Goal: Transaction & Acquisition: Purchase product/service

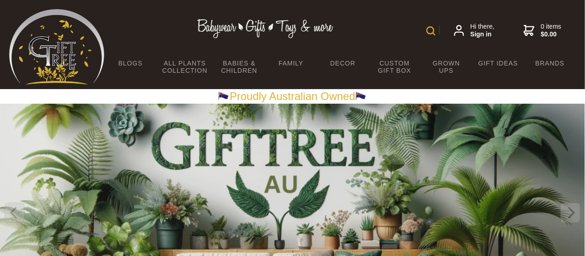
click at [434, 30] on img at bounding box center [430, 30] width 9 height 9
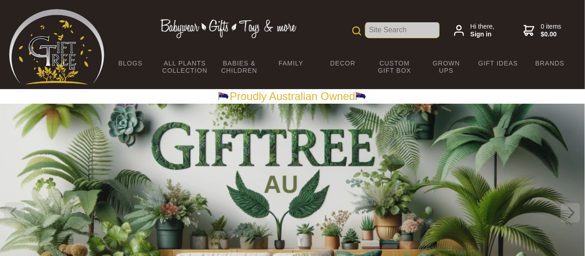
click at [401, 32] on input "text" at bounding box center [402, 29] width 74 height 15
type input "bee venom"
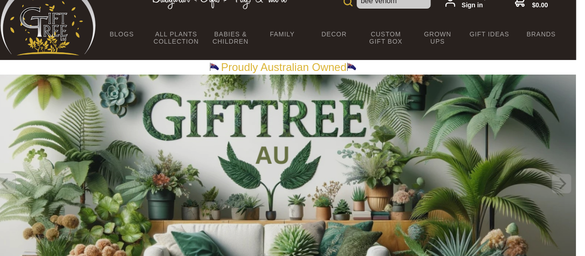
scroll to position [0, 9]
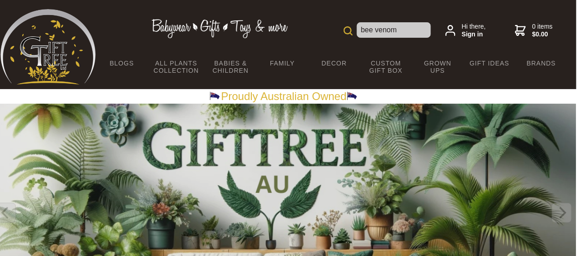
click at [344, 29] on img at bounding box center [347, 30] width 9 height 9
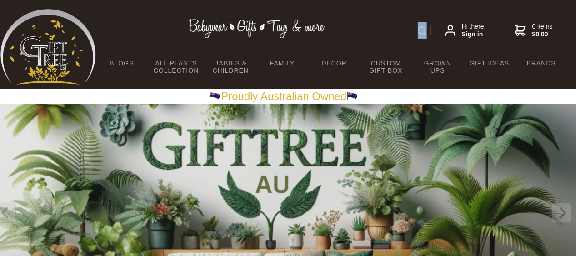
click at [344, 29] on div "bee venom Hi there, Sign in 0 items $0.00" at bounding box center [331, 30] width 471 height 43
click at [418, 30] on img at bounding box center [422, 30] width 9 height 9
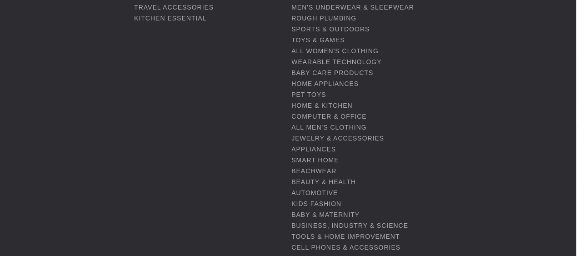
scroll to position [227, 9]
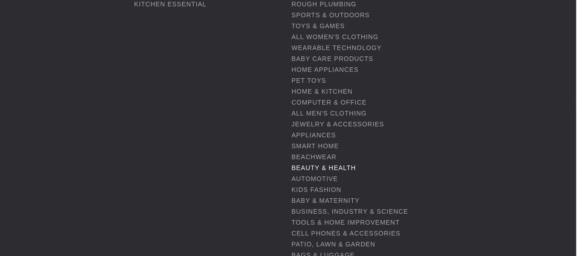
click at [322, 168] on link "Beauty & Health" at bounding box center [323, 167] width 65 height 7
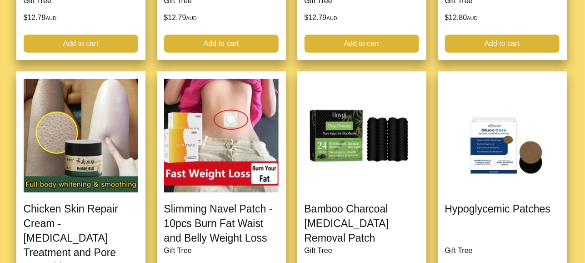
scroll to position [2862, 0]
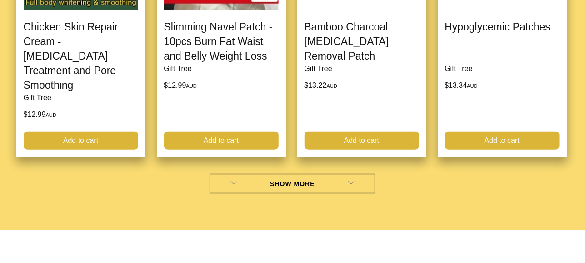
click at [261, 174] on link "Show More" at bounding box center [292, 184] width 166 height 20
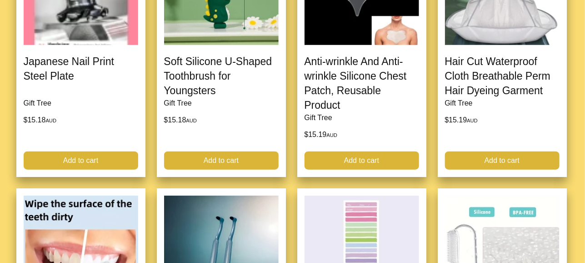
scroll to position [5543, 0]
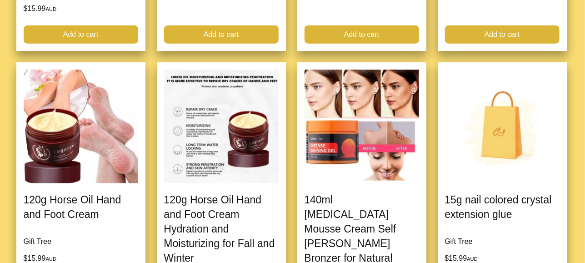
scroll to position [8041, 0]
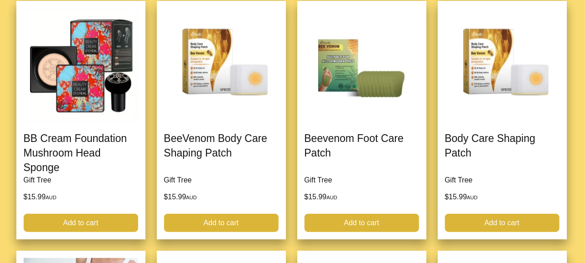
scroll to position [10631, 0]
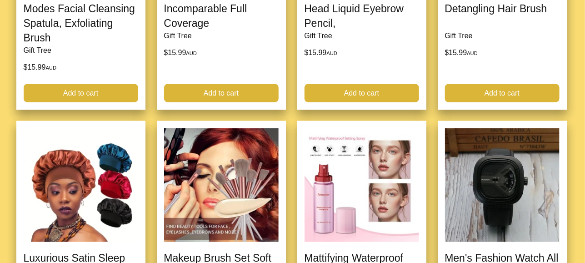
scroll to position [13357, 0]
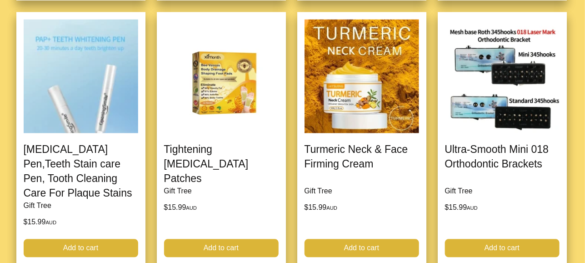
scroll to position [16037, 0]
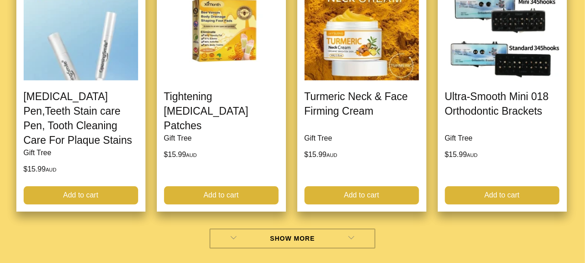
click at [249, 228] on link "Show More" at bounding box center [292, 238] width 166 height 20
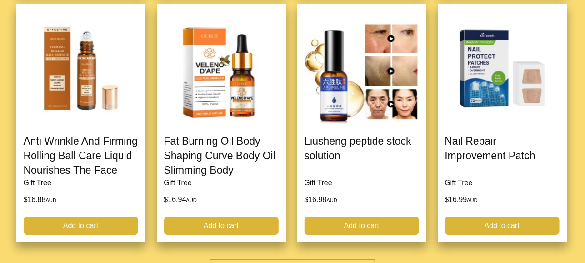
scroll to position [18627, 0]
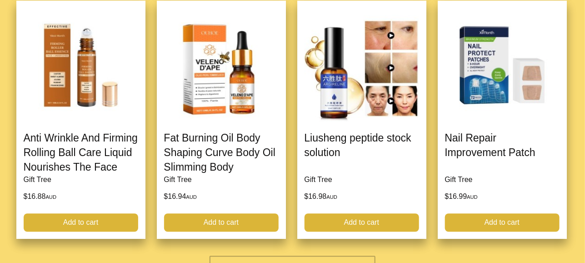
click at [252, 255] on link "Show More" at bounding box center [292, 265] width 166 height 20
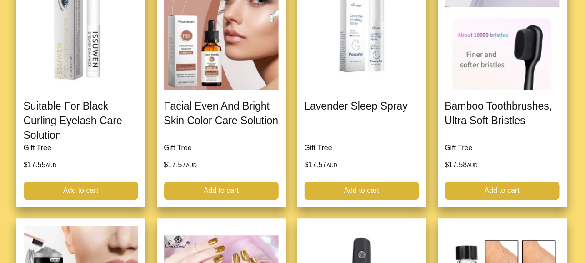
scroll to position [21262, 0]
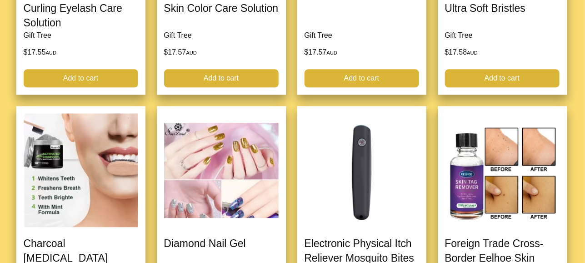
drag, startPoint x: 257, startPoint y: 67, endPoint x: 237, endPoint y: 69, distance: 20.1
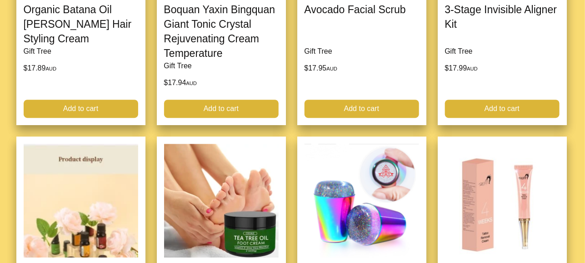
scroll to position [23851, 0]
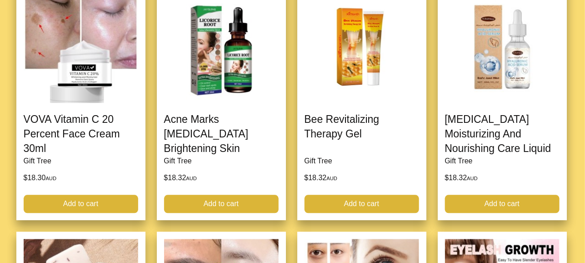
scroll to position [26486, 0]
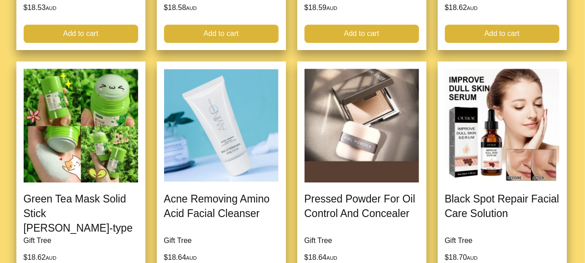
scroll to position [29076, 0]
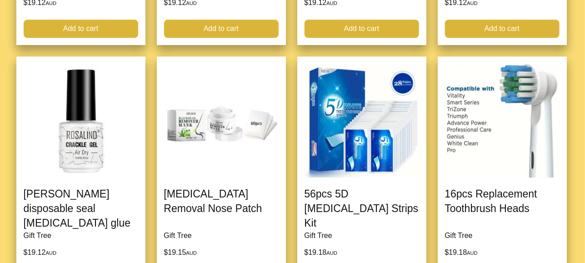
scroll to position [31620, 0]
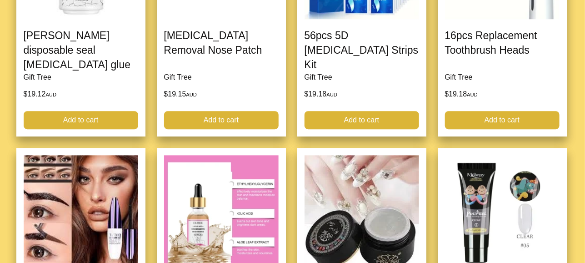
drag, startPoint x: 246, startPoint y: 196, endPoint x: 241, endPoint y: 193, distance: 5.7
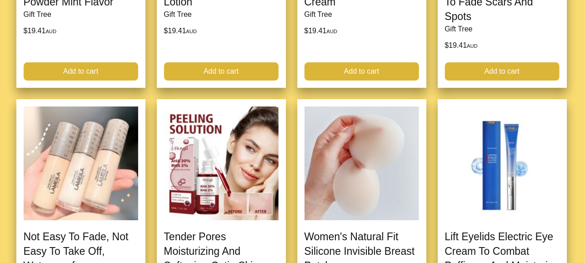
scroll to position [34300, 0]
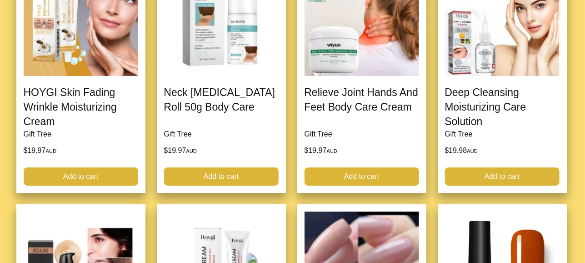
scroll to position [36981, 0]
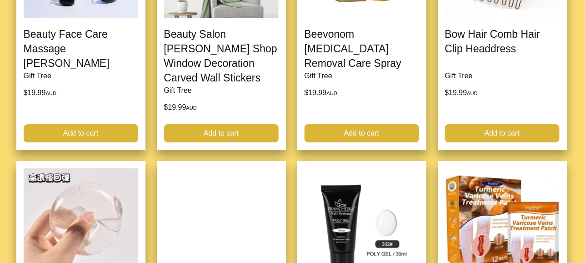
scroll to position [39525, 0]
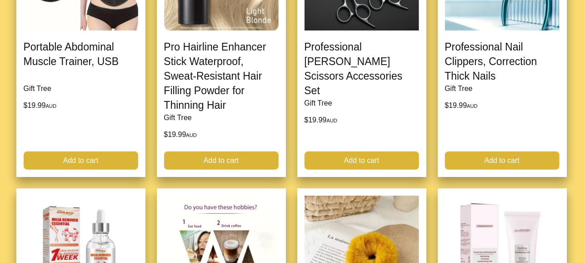
scroll to position [42296, 0]
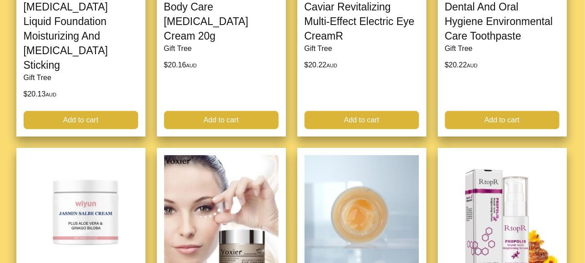
scroll to position [44977, 0]
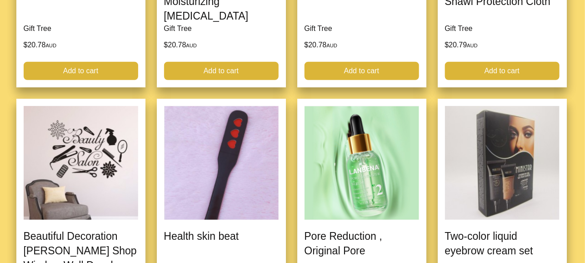
scroll to position [47521, 0]
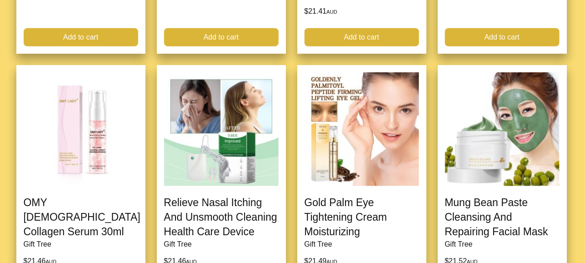
scroll to position [50156, 0]
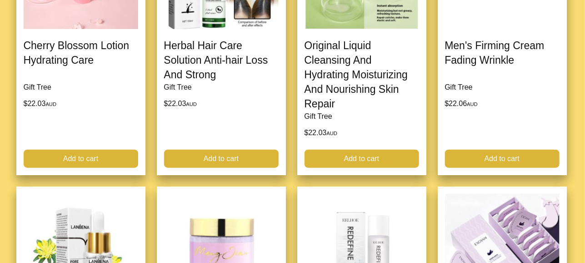
scroll to position [52654, 0]
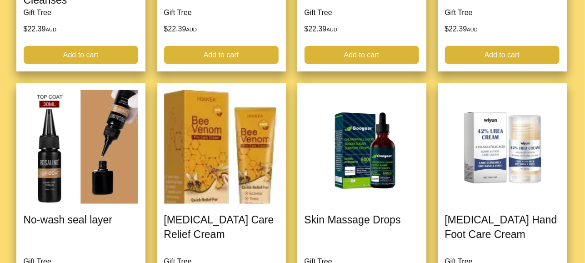
scroll to position [55380, 0]
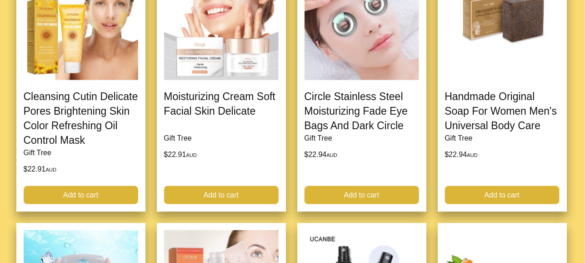
scroll to position [57879, 0]
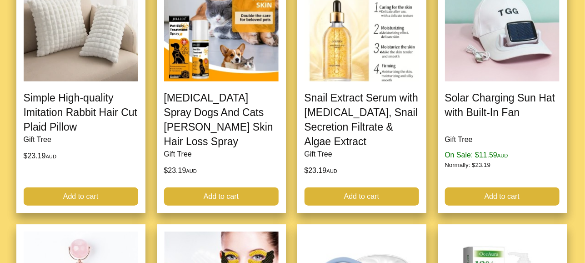
scroll to position [60424, 0]
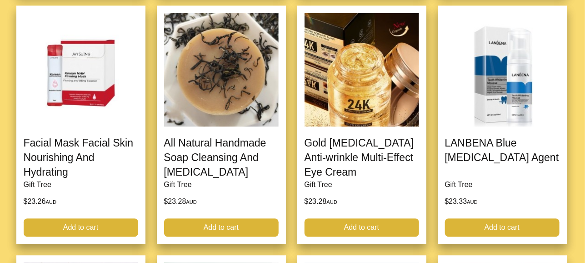
scroll to position [60832, 0]
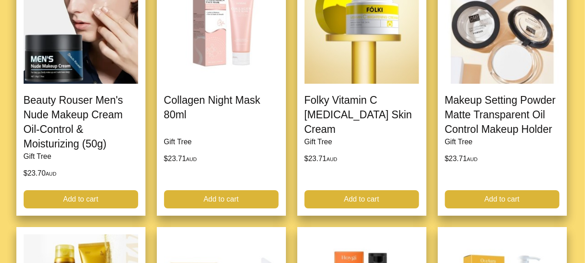
scroll to position [62513, 0]
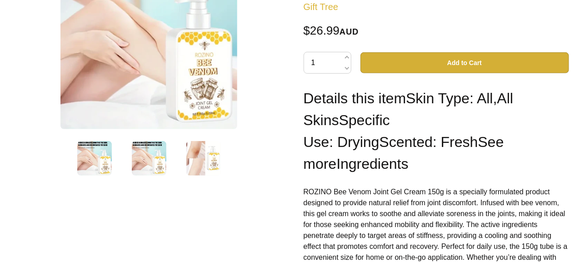
scroll to position [45, 0]
